Goal: Task Accomplishment & Management: Manage account settings

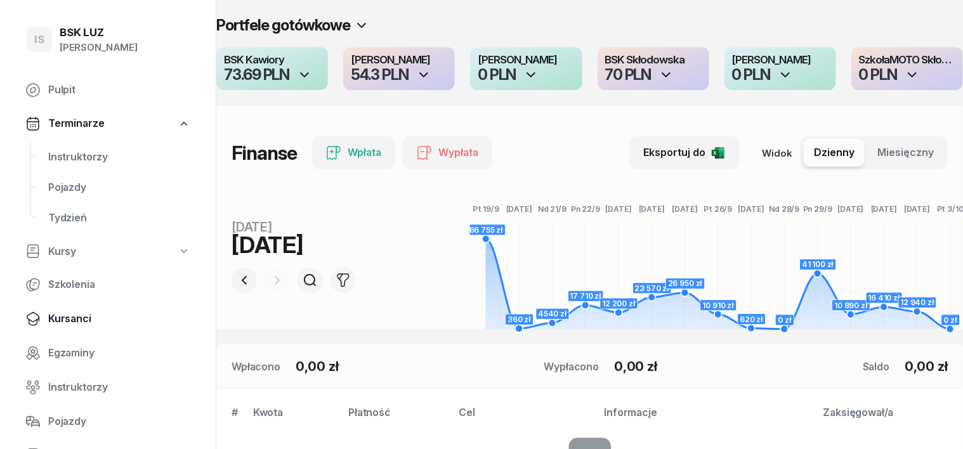
click at [89, 311] on span "Kursanci" at bounding box center [119, 319] width 142 height 16
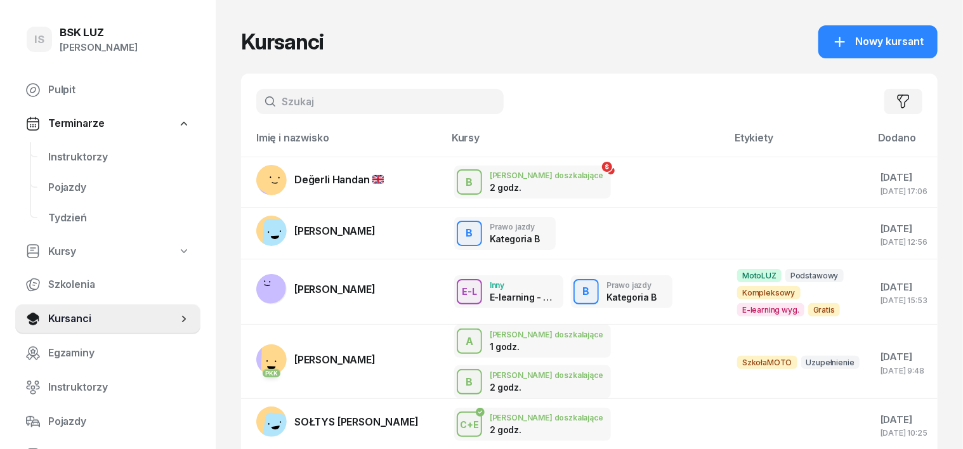
click at [268, 101] on input "text" at bounding box center [379, 101] width 247 height 25
click at [250, 171] on rect at bounding box center [275, 177] width 50 height 50
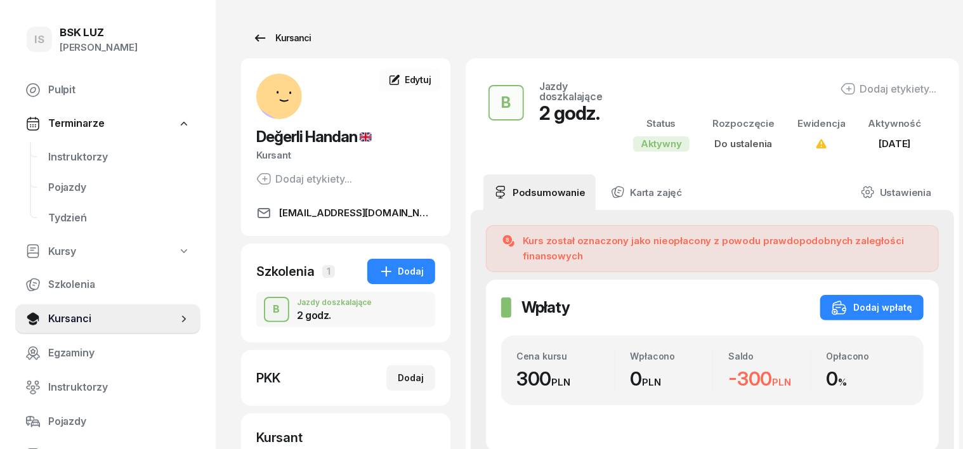
click at [264, 36] on div "Kursanci" at bounding box center [281, 37] width 58 height 15
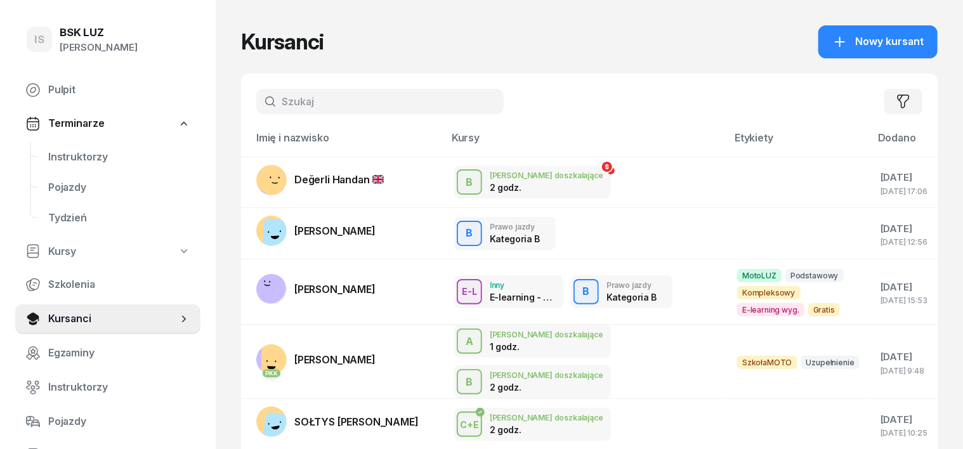
click at [256, 98] on input "text" at bounding box center [379, 101] width 247 height 25
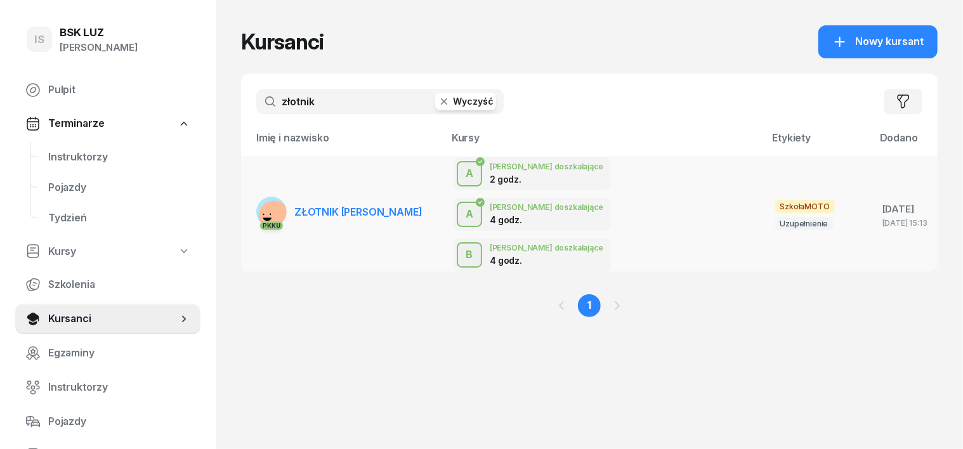
type input "złotnik"
click at [257, 198] on rect at bounding box center [274, 215] width 35 height 35
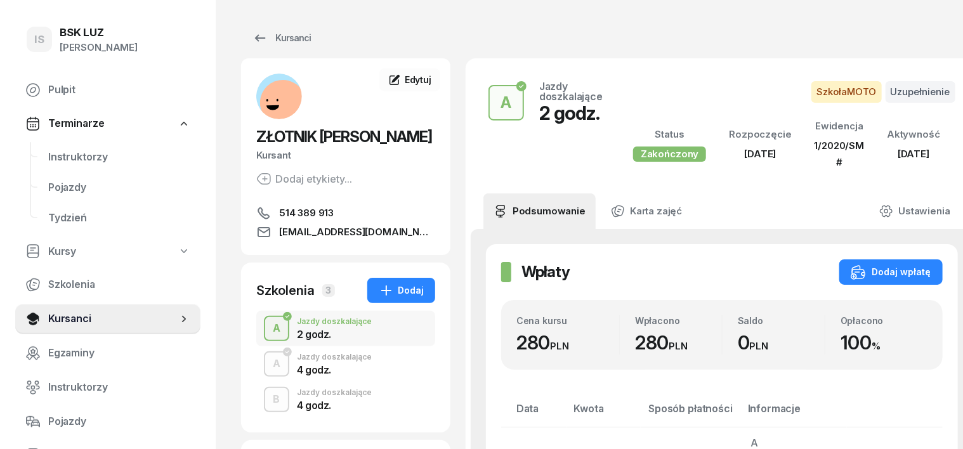
scroll to position [79, 0]
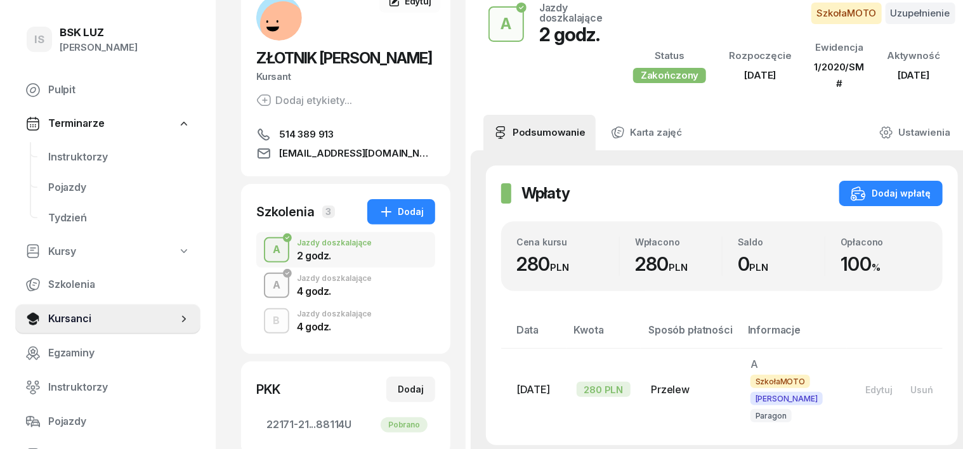
click at [268, 284] on div "A" at bounding box center [277, 286] width 18 height 22
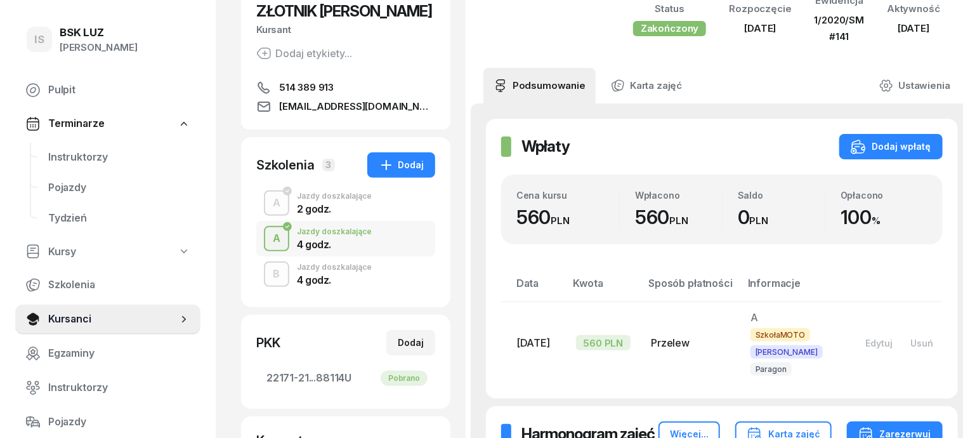
scroll to position [159, 0]
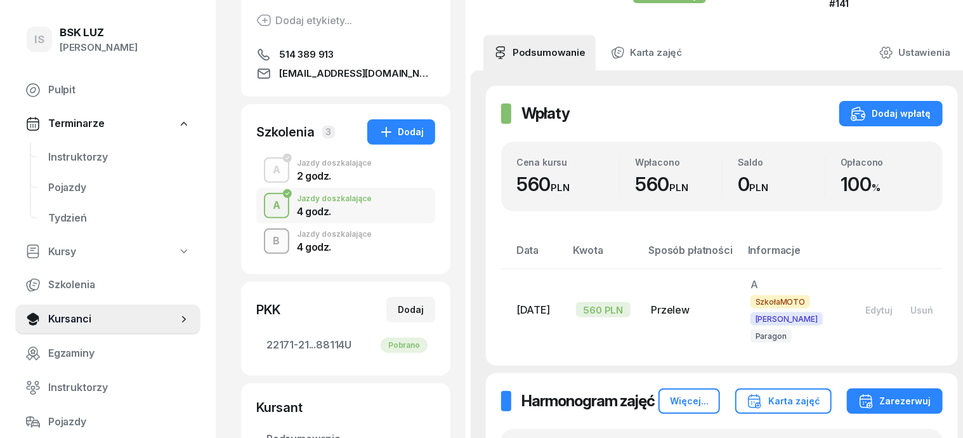
click at [268, 244] on div "B" at bounding box center [276, 241] width 17 height 22
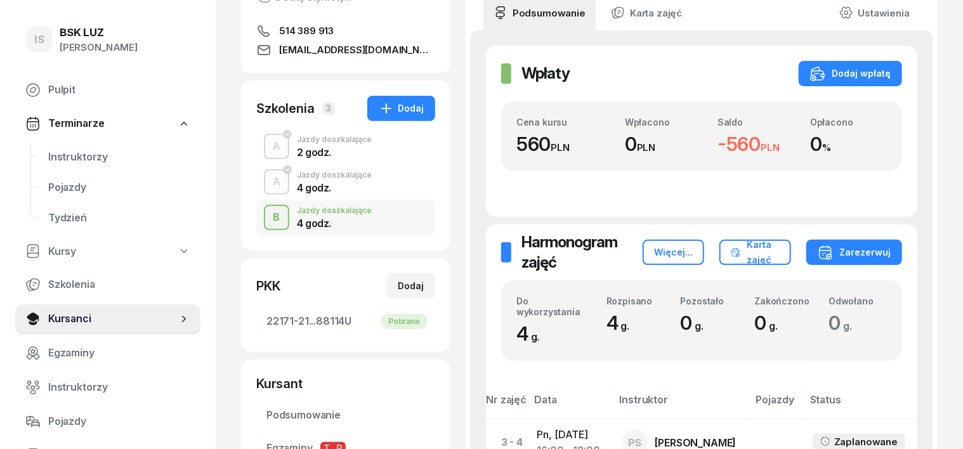
scroll to position [159, 0]
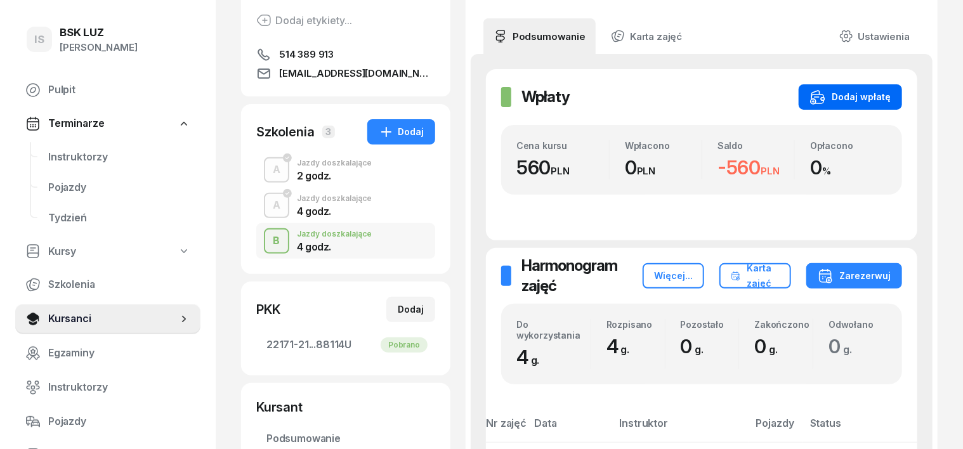
click at [887, 96] on div "Dodaj wpłatę" at bounding box center [850, 96] width 81 height 15
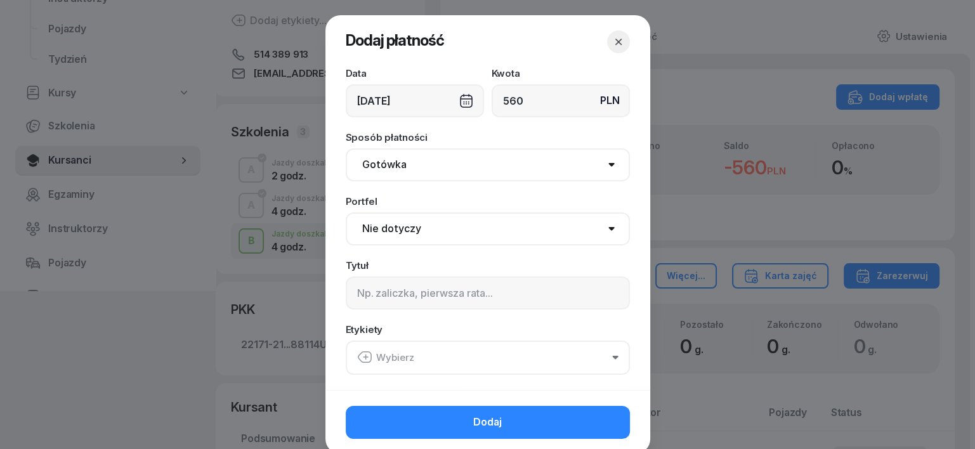
type input "560"
click at [455, 96] on div "[DATE]" at bounding box center [415, 100] width 138 height 33
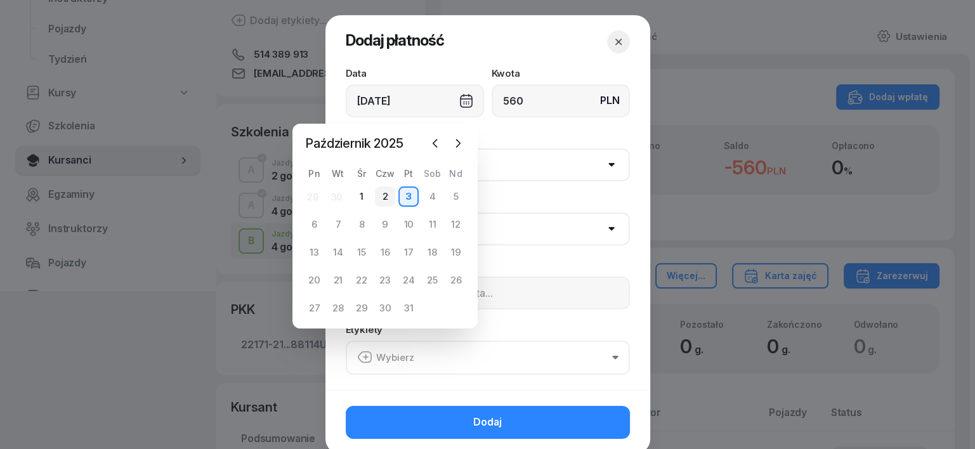
click at [386, 198] on div "2" at bounding box center [385, 196] width 20 height 20
type input "[DATE]"
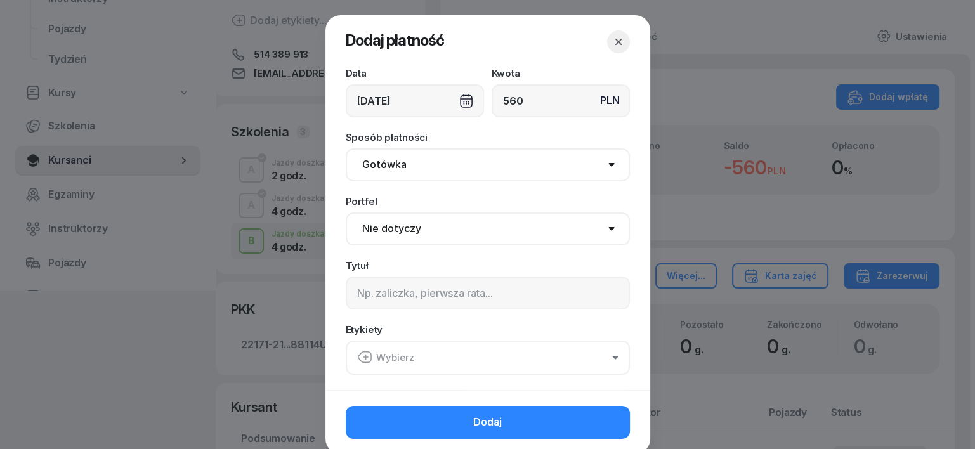
click at [453, 102] on div "[DATE]" at bounding box center [415, 100] width 138 height 33
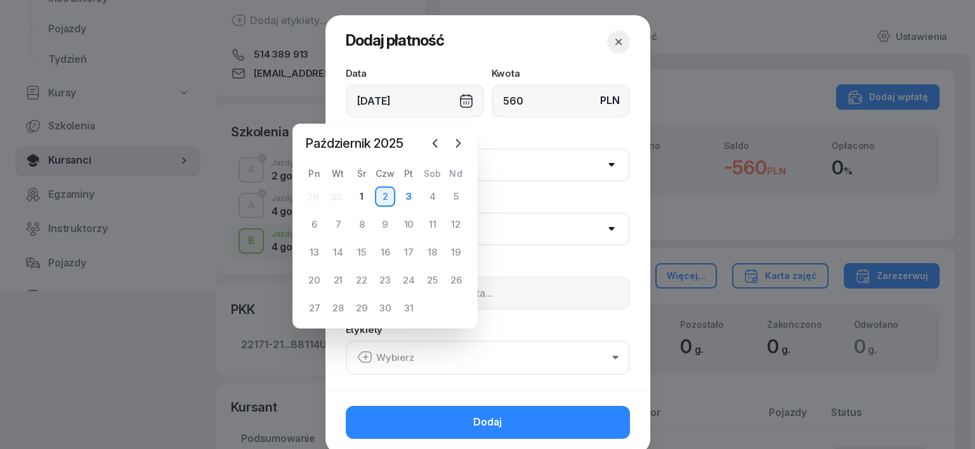
click at [550, 199] on div "Portfel Nie dotyczy BSK Kawiory MotoLUZ Kawiory SzkołaMOTO Kawiory BSK Skłodows…" at bounding box center [488, 221] width 284 height 49
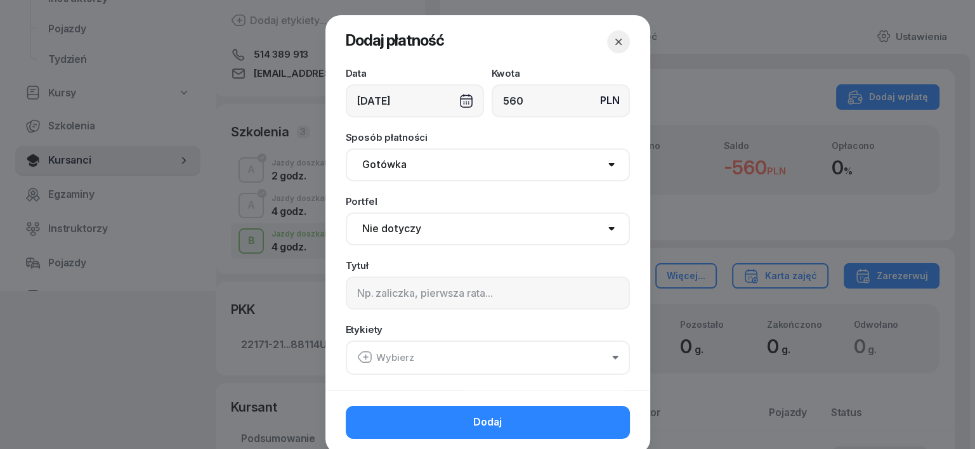
drag, startPoint x: 368, startPoint y: 167, endPoint x: 368, endPoint y: 174, distance: 7.0
click at [368, 170] on select "Gotówka Karta Przelew Płatności online BLIK" at bounding box center [488, 164] width 284 height 33
select select "transfer"
click at [346, 148] on select "Gotówka Karta Przelew Płatności online BLIK" at bounding box center [488, 164] width 284 height 33
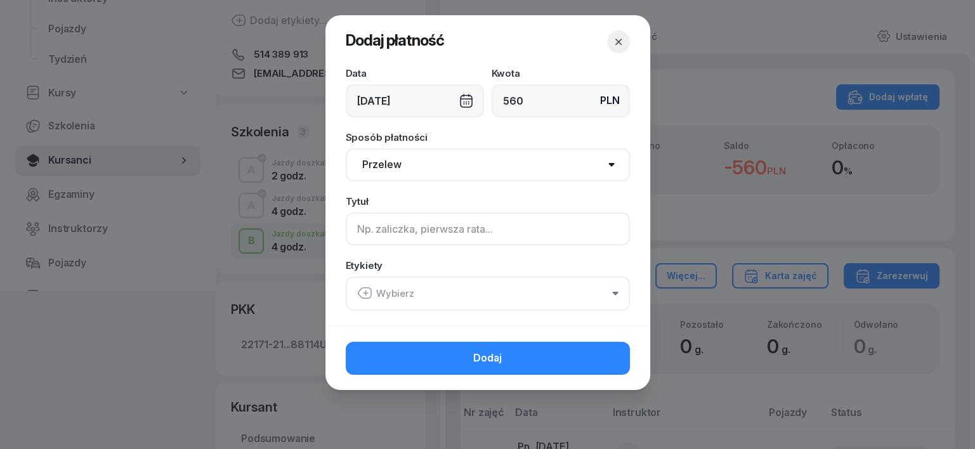
click at [364, 224] on input at bounding box center [488, 228] width 284 height 33
type input "a"
type input "A"
click at [365, 295] on icon "button" at bounding box center [365, 293] width 0 height 4
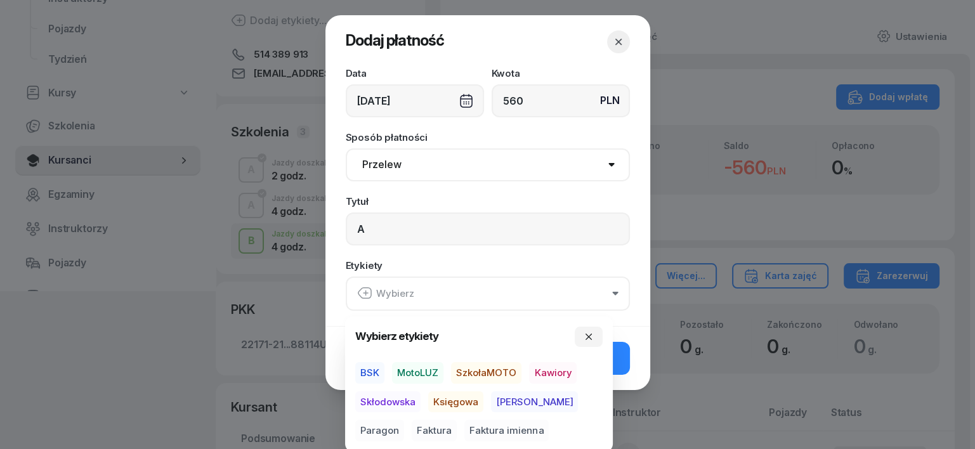
drag, startPoint x: 499, startPoint y: 363, endPoint x: 496, endPoint y: 377, distance: 13.7
click at [497, 368] on span "SzkołaMOTO" at bounding box center [486, 373] width 70 height 22
click at [505, 403] on span "[PERSON_NAME]" at bounding box center [534, 402] width 87 height 22
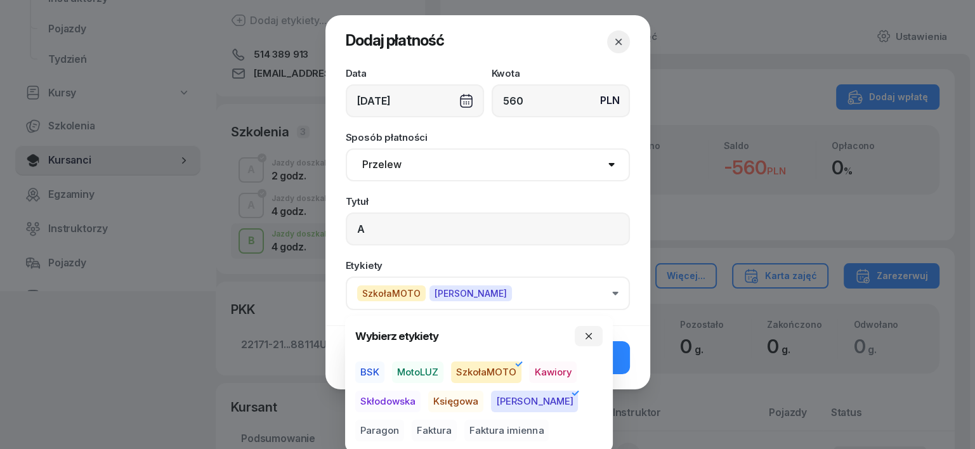
click at [404, 420] on span "Paragon" at bounding box center [379, 431] width 49 height 22
click at [586, 330] on button "button" at bounding box center [589, 336] width 28 height 20
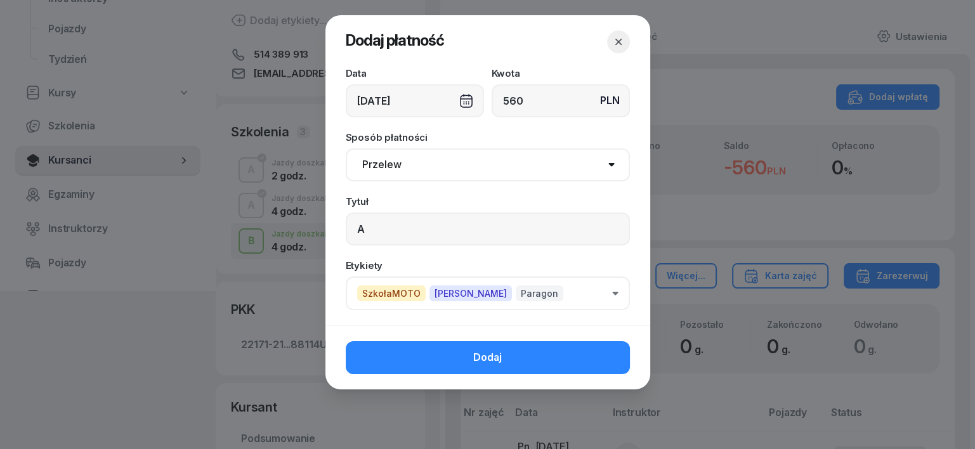
click at [607, 356] on button "Dodaj" at bounding box center [488, 357] width 284 height 33
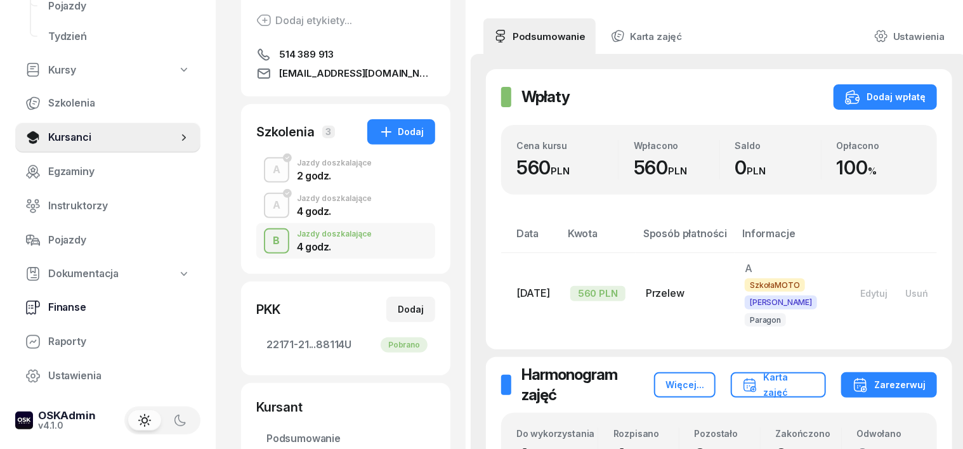
click at [83, 303] on span "Finanse" at bounding box center [119, 307] width 142 height 16
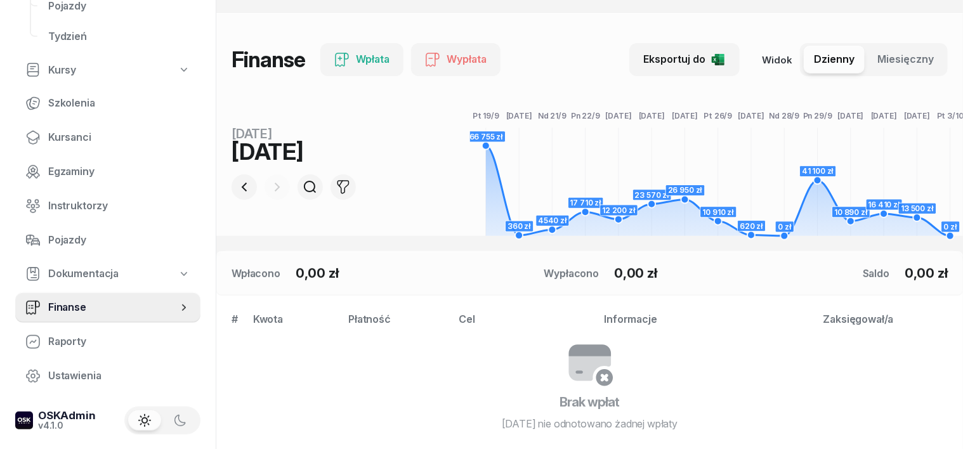
scroll to position [79, 0]
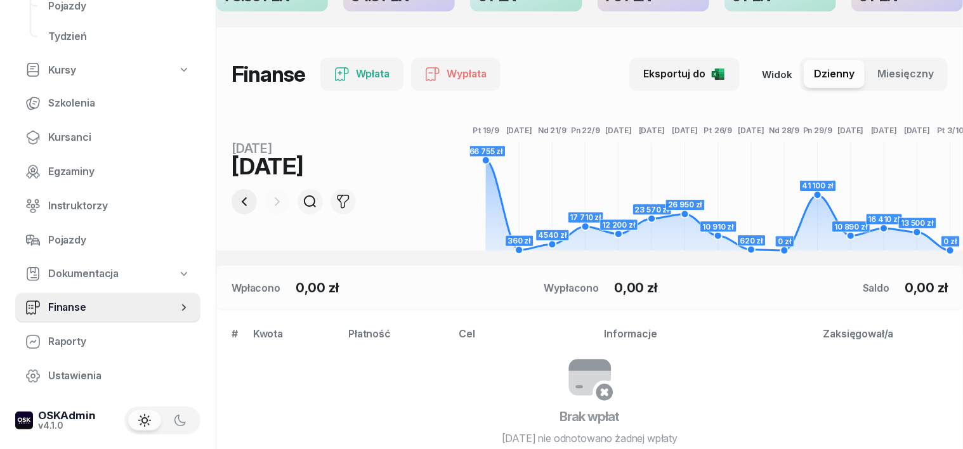
click at [237, 205] on icon "button" at bounding box center [244, 201] width 15 height 15
